Goal: Use online tool/utility

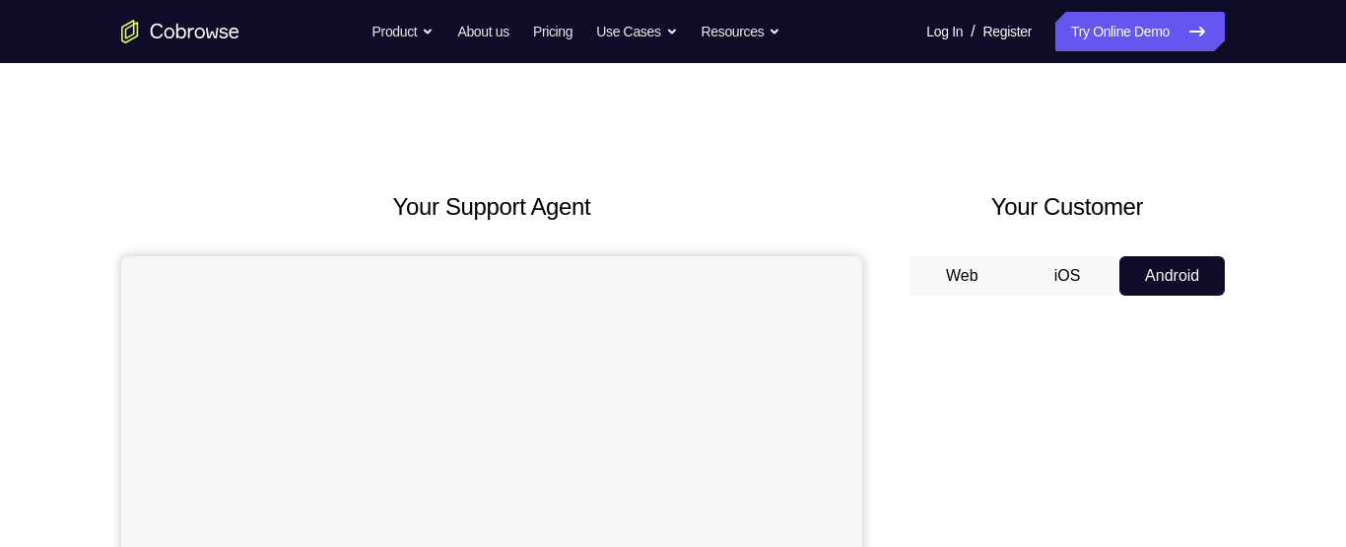
scroll to position [102, 0]
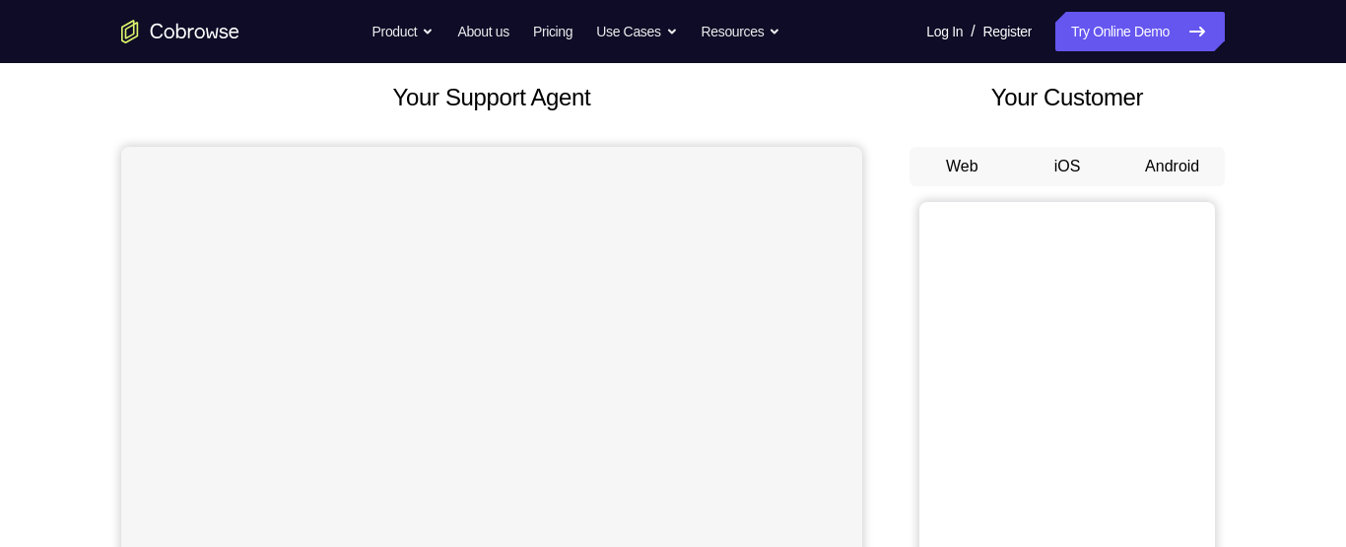
click at [1182, 170] on button "Android" at bounding box center [1171, 166] width 105 height 39
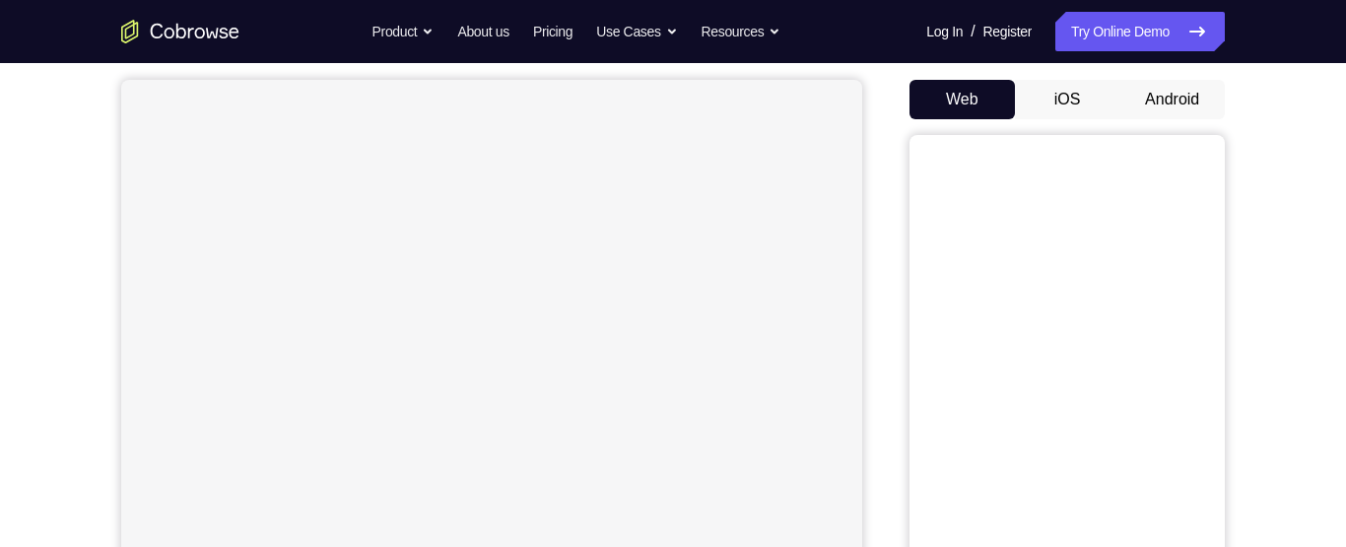
scroll to position [189, 0]
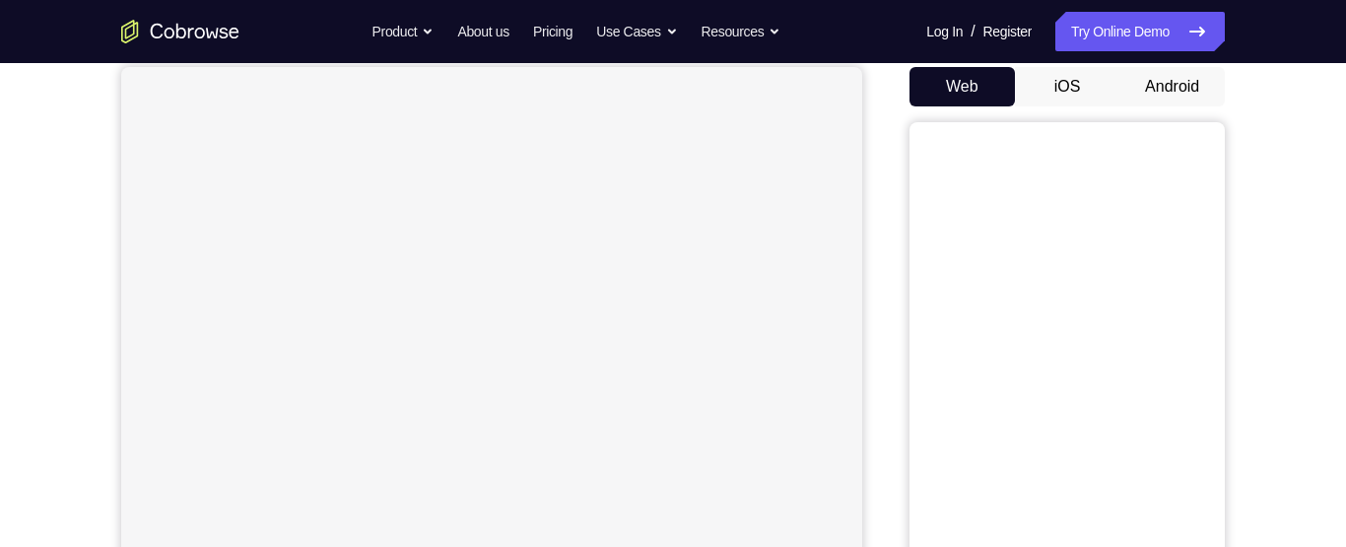
click at [1183, 80] on button "Android" at bounding box center [1171, 86] width 105 height 39
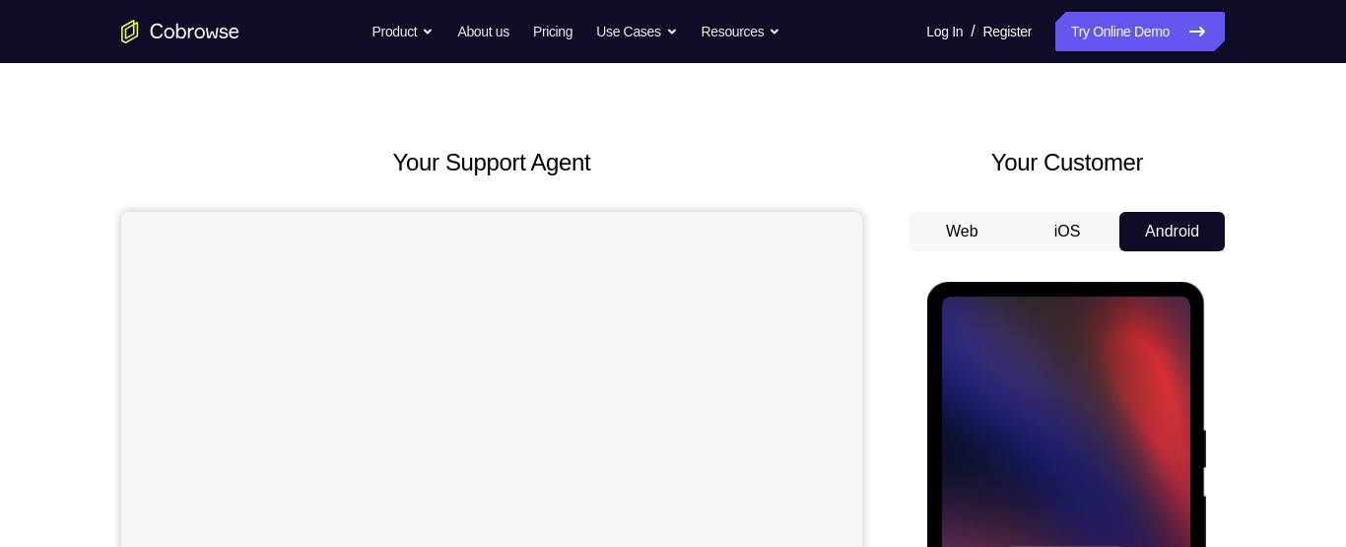
scroll to position [258, 0]
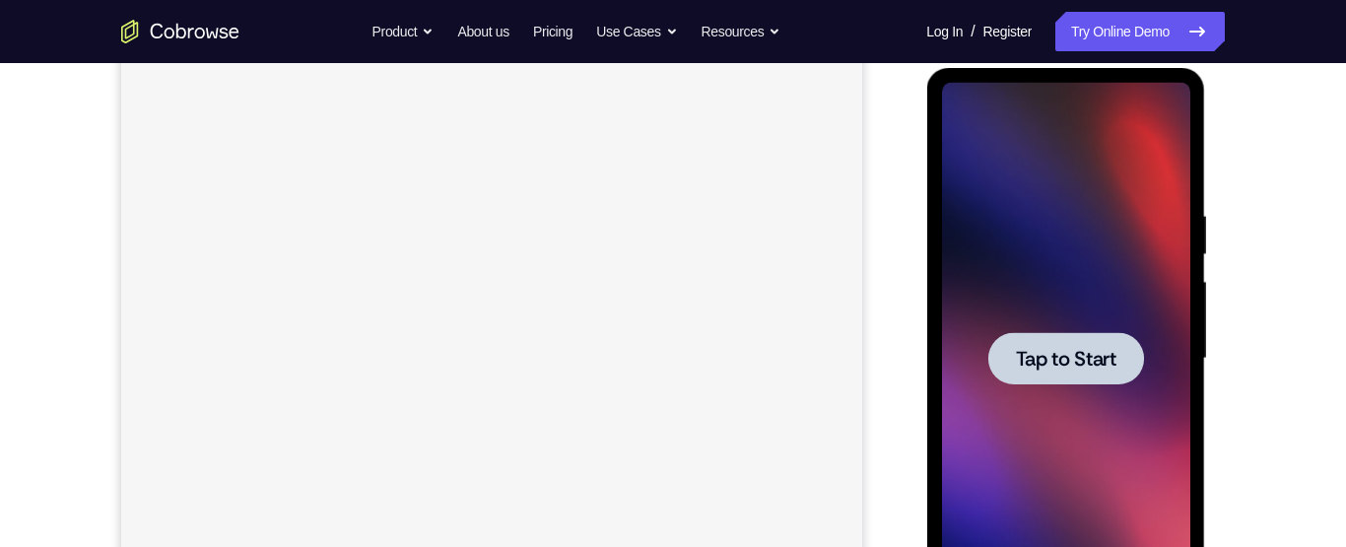
click at [1120, 398] on div at bounding box center [1065, 359] width 248 height 552
click at [1096, 353] on span "Tap to Start" at bounding box center [1065, 359] width 100 height 20
click at [1100, 349] on span "Tap to Start" at bounding box center [1065, 359] width 100 height 20
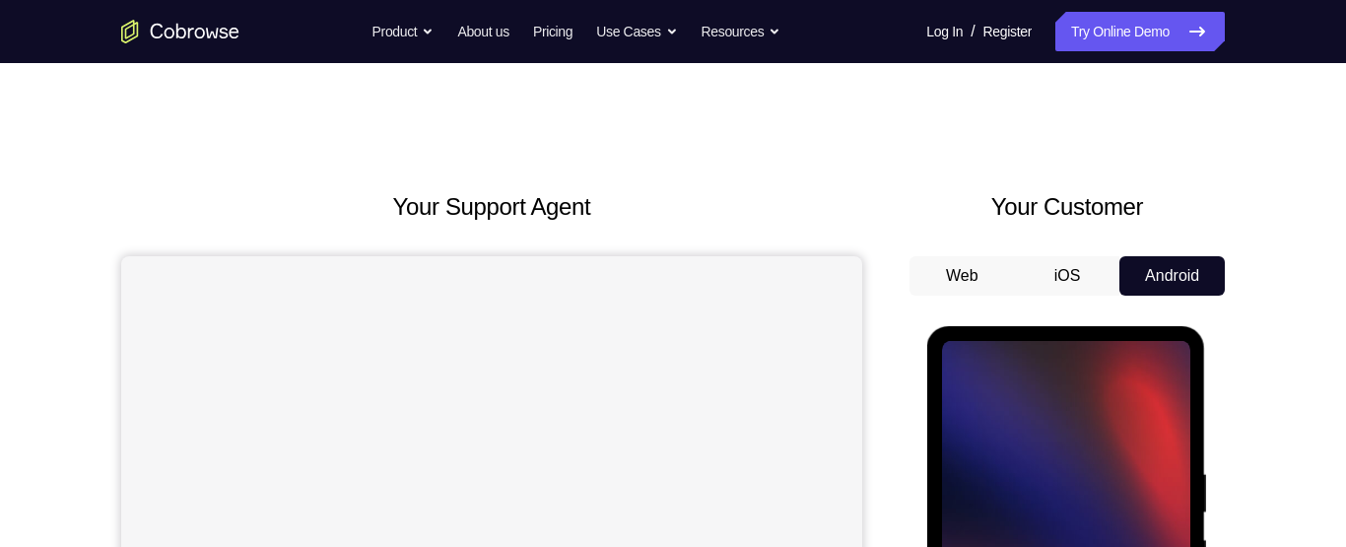
scroll to position [155, 0]
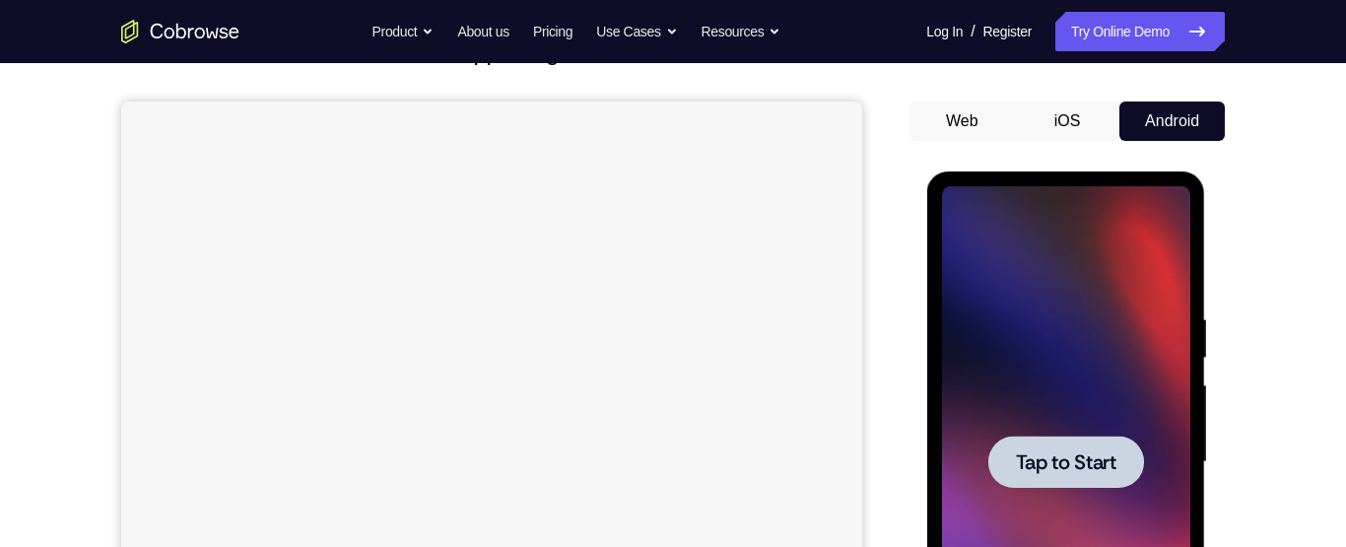
click at [1131, 296] on div at bounding box center [1065, 462] width 248 height 552
click at [1127, 302] on div at bounding box center [1065, 462] width 248 height 552
click at [1127, 301] on div at bounding box center [1065, 462] width 248 height 552
click at [1107, 394] on div at bounding box center [1065, 462] width 248 height 552
click at [1116, 395] on div at bounding box center [1065, 462] width 248 height 552
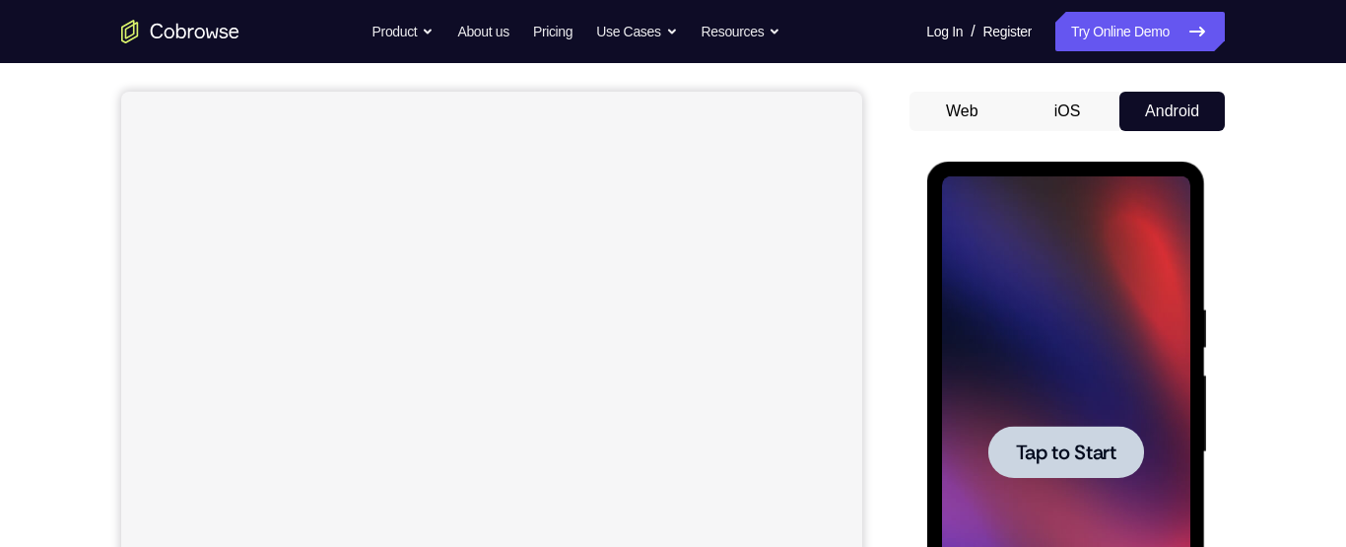
scroll to position [264, 0]
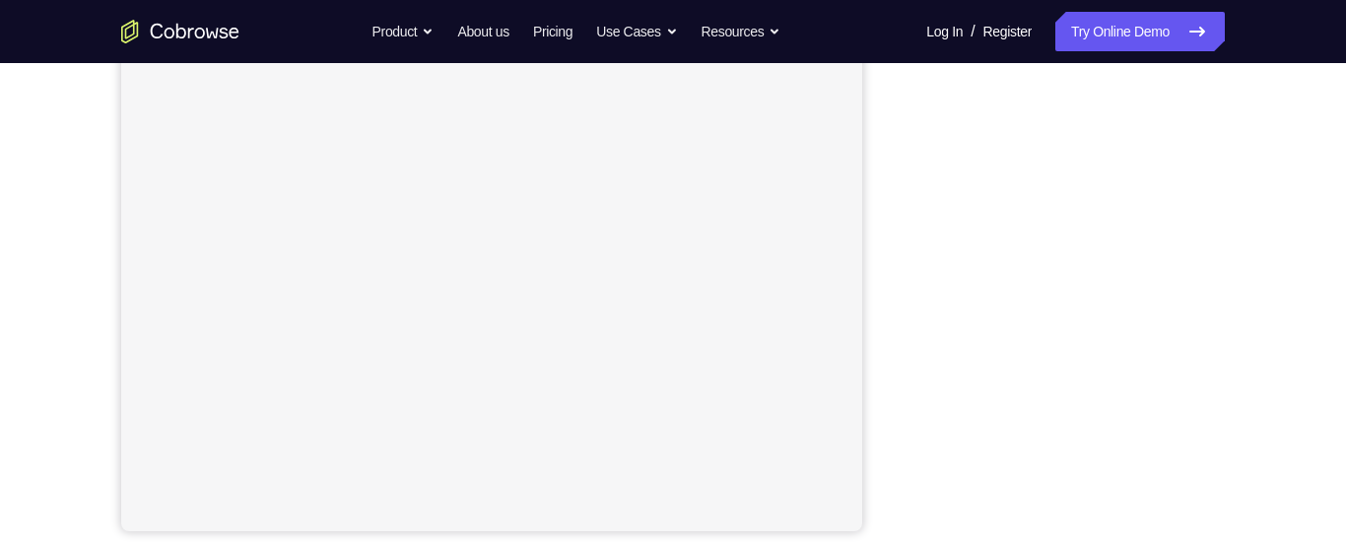
scroll to position [275, 0]
click at [1135, 39] on link "Try Online Demo" at bounding box center [1139, 31] width 169 height 39
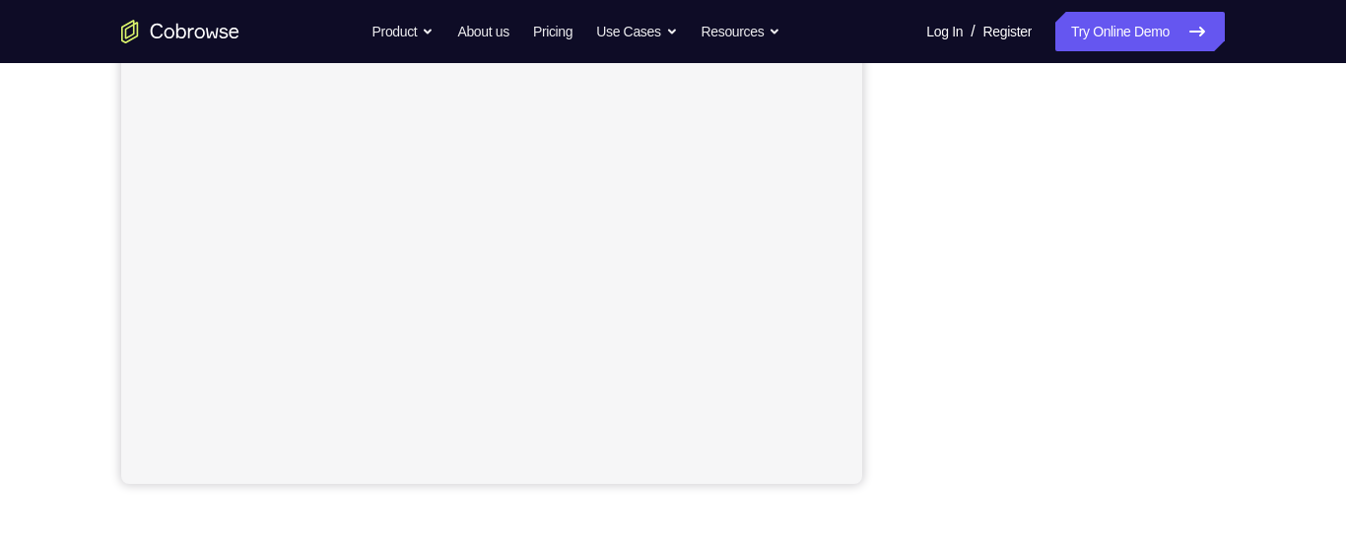
scroll to position [381, 0]
